Goal: Task Accomplishment & Management: Manage account settings

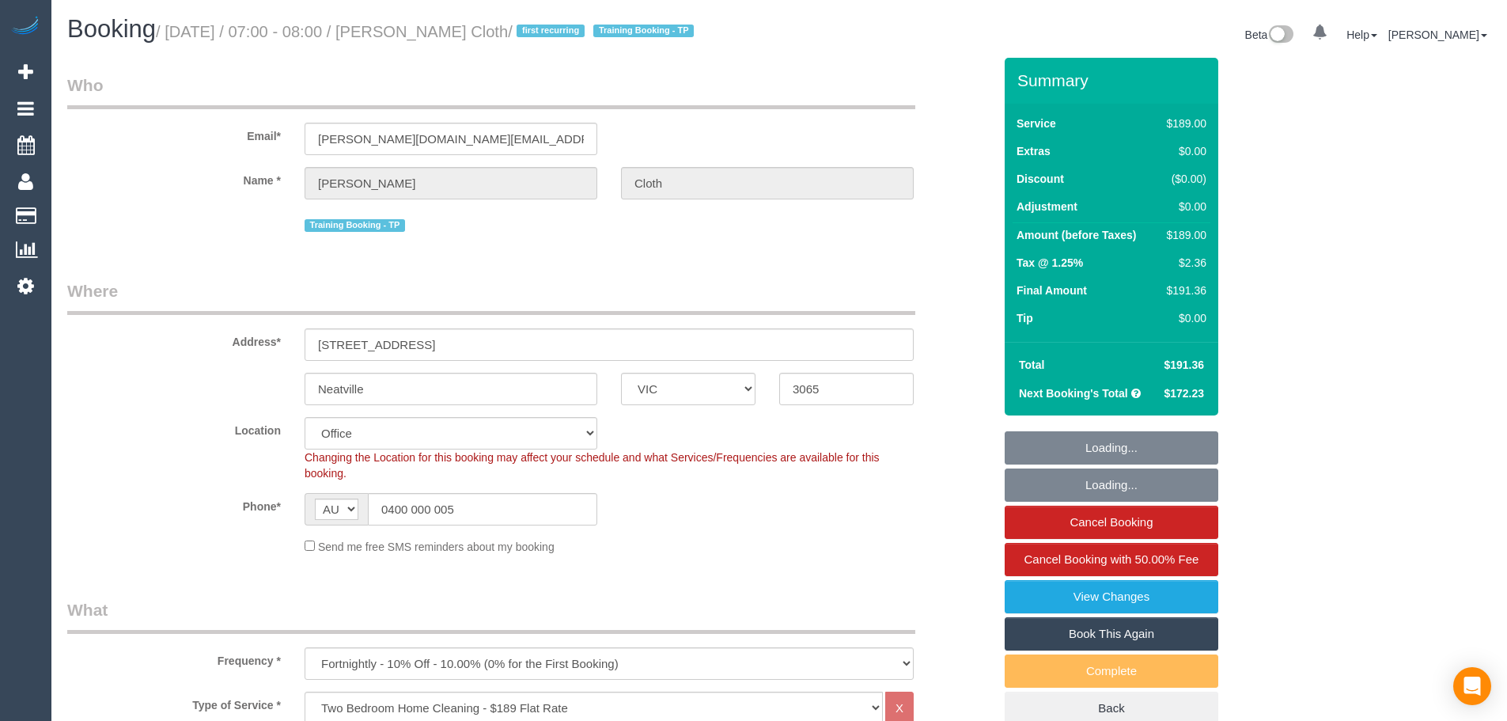
select select "VIC"
select select "number:28"
select select "number:16"
select select "number:18"
select select "number:23"
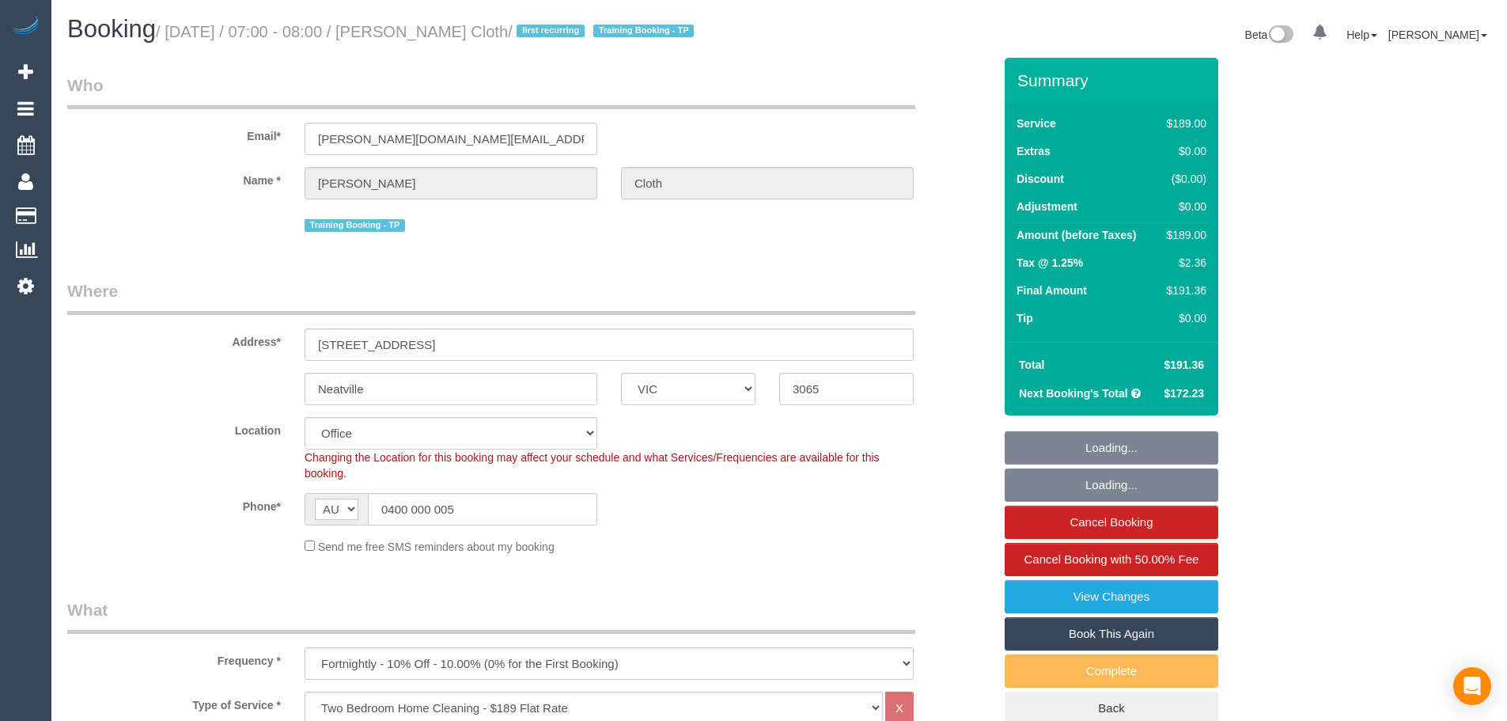
select select "object:793"
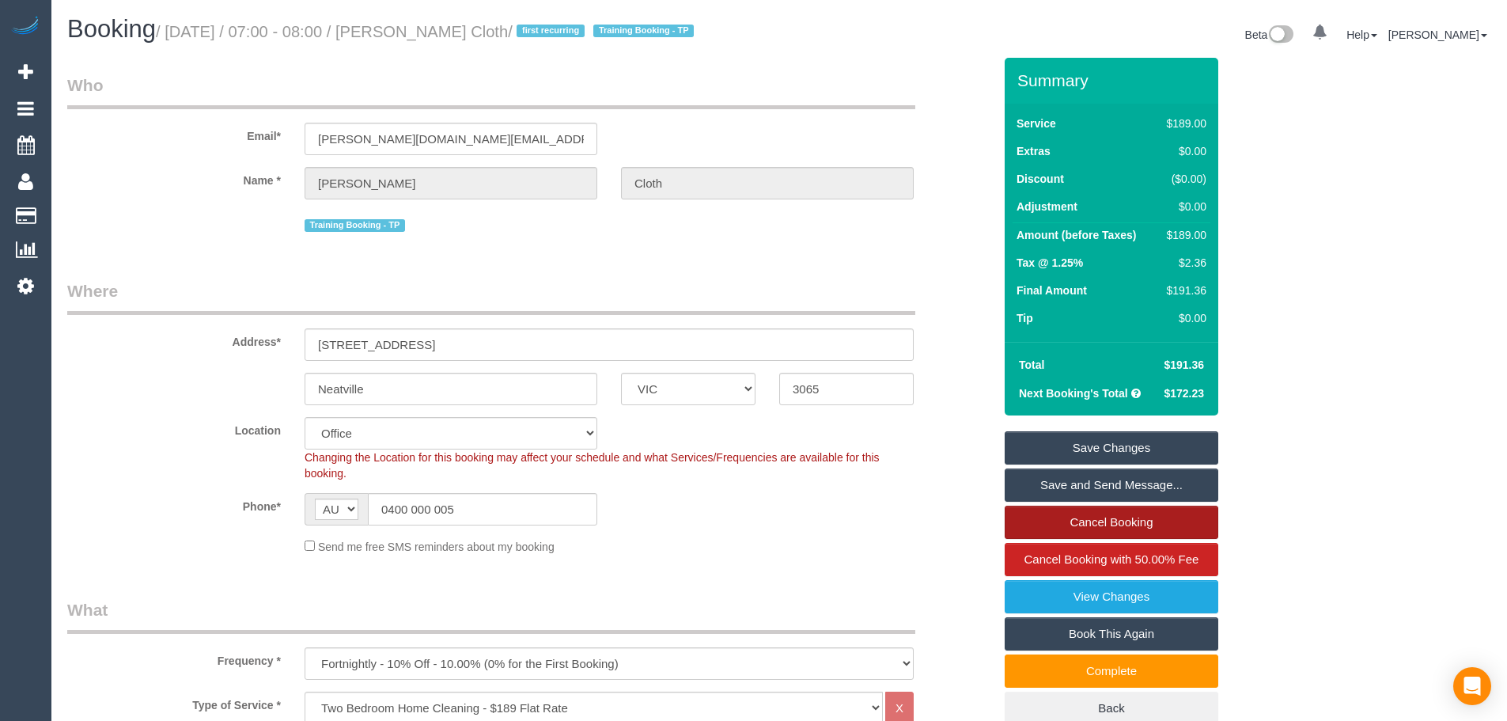
click at [1188, 530] on link "Cancel Booking" at bounding box center [1112, 522] width 214 height 33
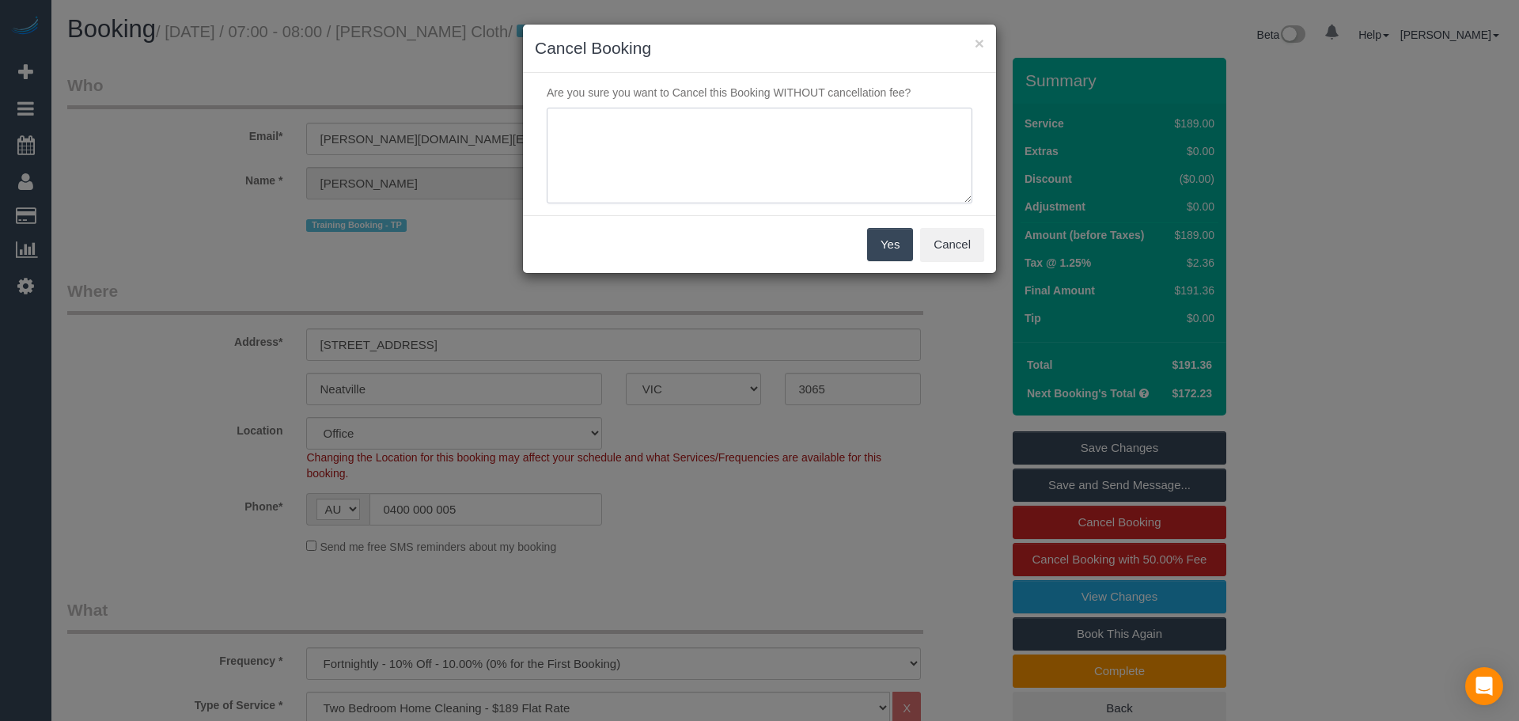
click at [718, 179] on textarea at bounding box center [760, 156] width 426 height 97
paste textarea "u/a - TP"
type textarea "u/a - TP"
click at [872, 231] on button "Yes" at bounding box center [890, 244] width 46 height 33
